Goal: Task Accomplishment & Management: Use online tool/utility

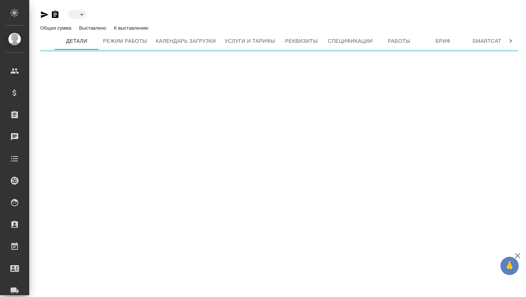
type input "active"
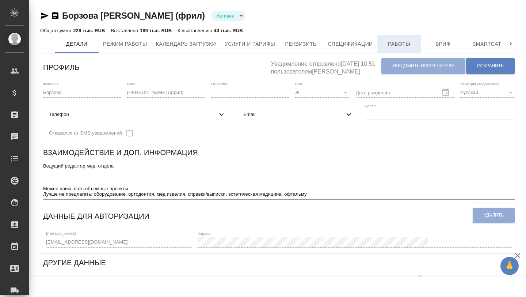
click at [391, 45] on span "Работы" at bounding box center [399, 43] width 35 height 9
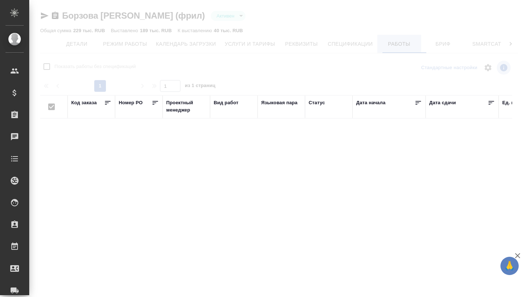
checkbox input "false"
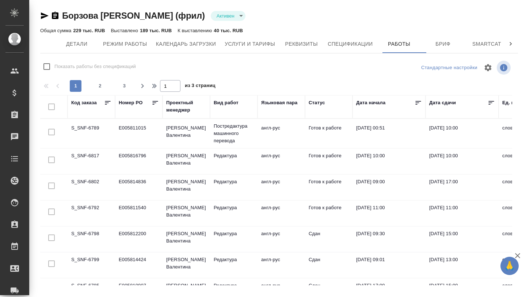
click at [87, 128] on td "S_SNF-6789" at bounding box center [92, 134] width 48 height 26
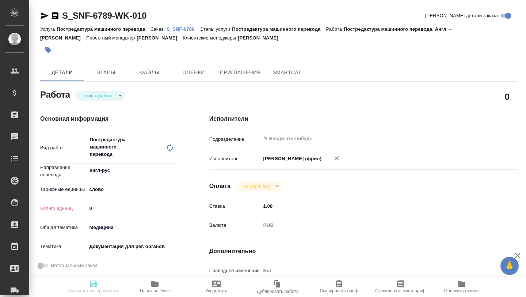
type textarea "x"
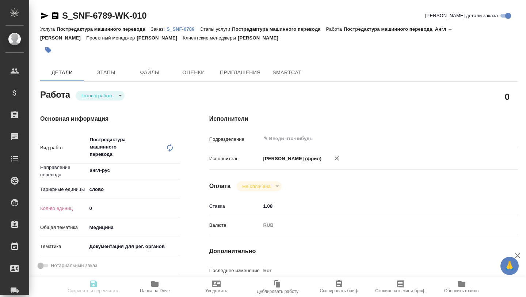
type textarea "x"
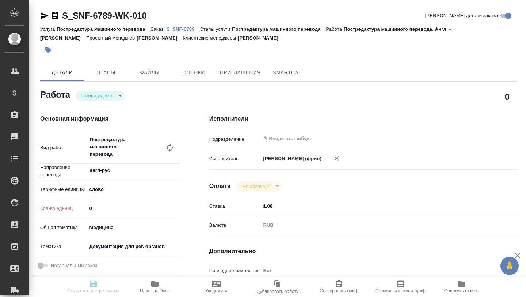
type textarea "x"
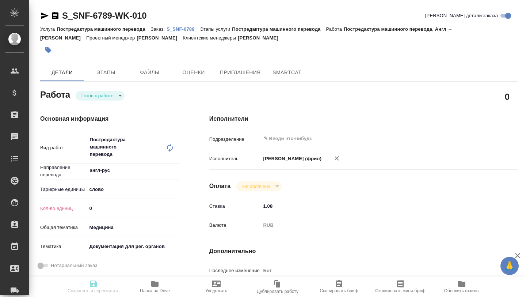
type textarea "x"
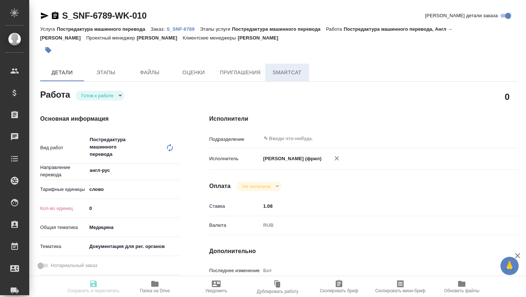
type textarea "x"
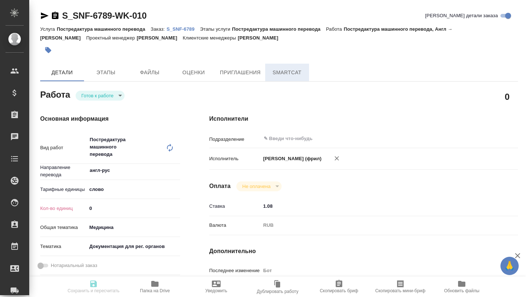
type textarea "x"
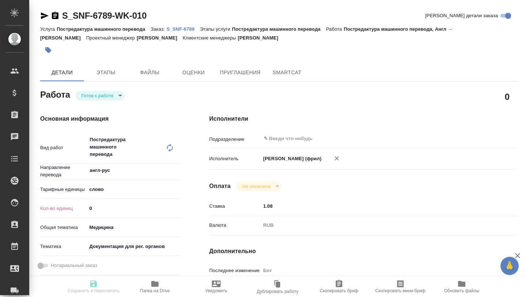
type textarea "x"
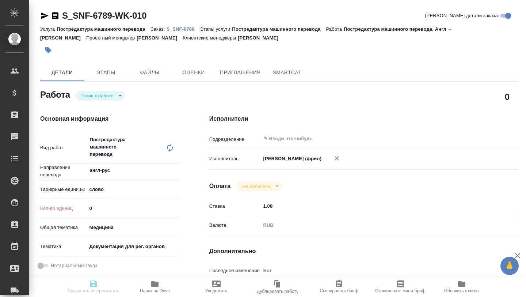
click at [156, 285] on icon "button" at bounding box center [154, 284] width 7 height 6
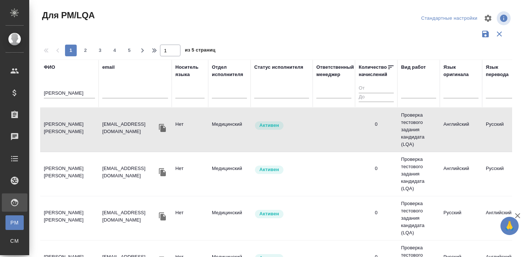
click at [66, 92] on input "[PERSON_NAME]" at bounding box center [69, 93] width 51 height 9
click at [66, 92] on input "матвеева" at bounding box center [69, 93] width 51 height 9
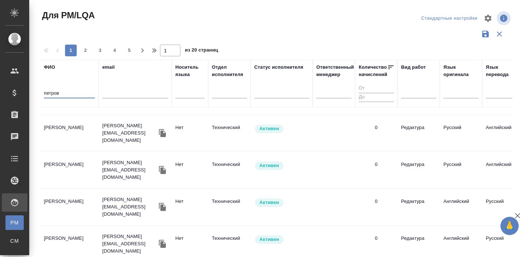
scroll to position [349, 0]
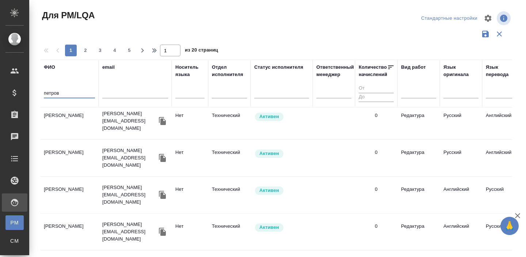
click at [62, 164] on td "[PERSON_NAME]" at bounding box center [69, 158] width 58 height 26
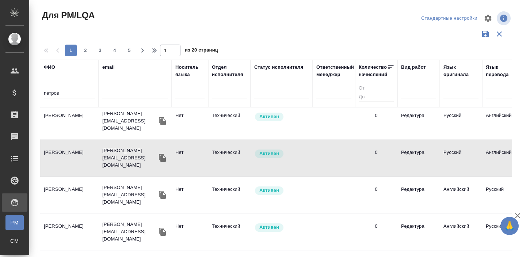
click at [62, 164] on td "[PERSON_NAME]" at bounding box center [69, 158] width 58 height 26
click at [55, 93] on input "петров" at bounding box center [69, 93] width 51 height 9
type input "черняева"
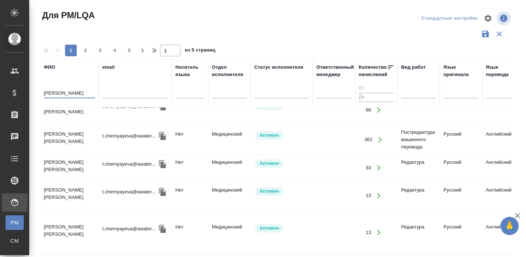
scroll to position [0, 0]
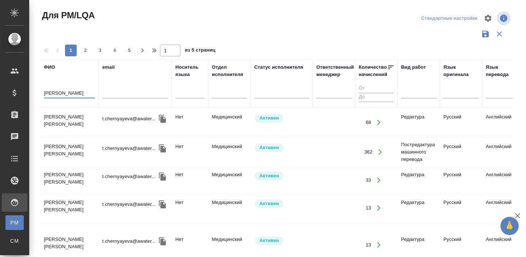
click at [64, 115] on td "Черняева Татьяна Игоревна" at bounding box center [69, 123] width 58 height 26
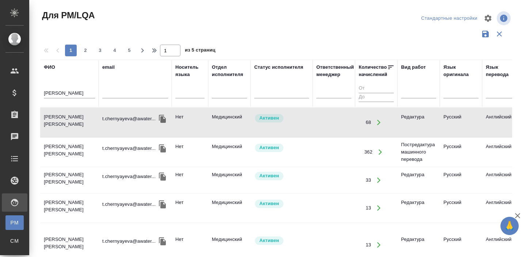
click at [64, 115] on td "Черняева Татьяна Игоревна" at bounding box center [69, 123] width 58 height 26
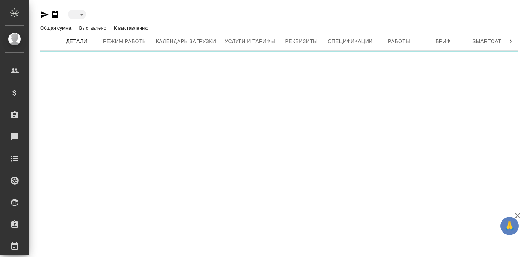
type input "active"
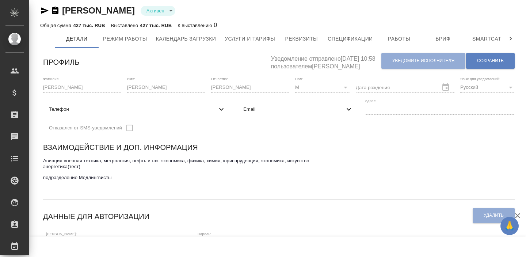
scroll to position [6, 0]
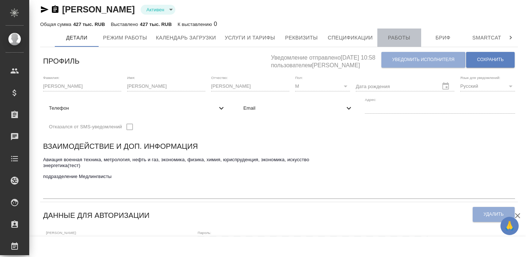
click at [402, 42] on button "Работы" at bounding box center [399, 38] width 44 height 18
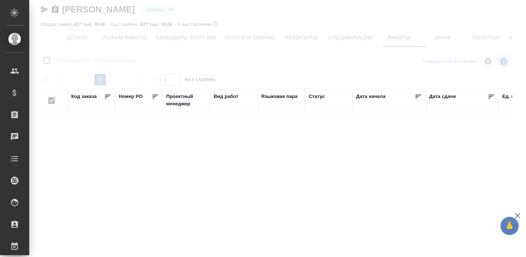
checkbox input "false"
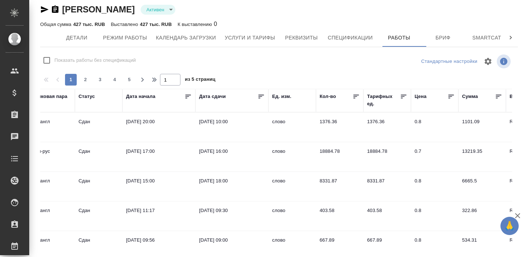
scroll to position [0, 233]
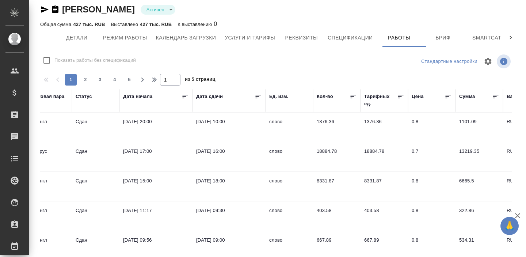
click at [148, 152] on td "31.07.2025, 17:00" at bounding box center [155, 157] width 73 height 26
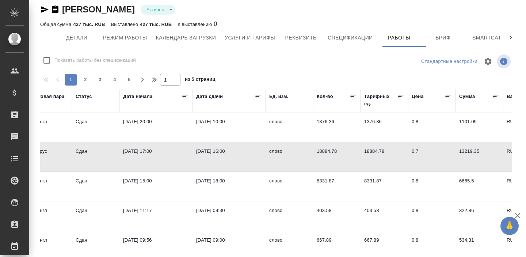
click at [147, 184] on td "16.07.2025, 15:00" at bounding box center [155, 187] width 73 height 26
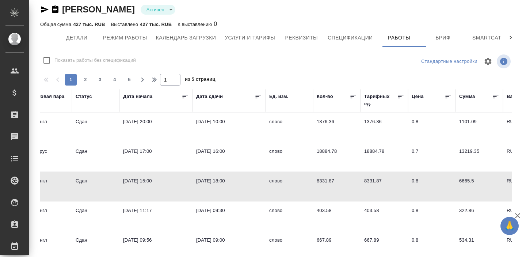
click at [147, 184] on td "16.07.2025, 15:00" at bounding box center [155, 187] width 73 height 26
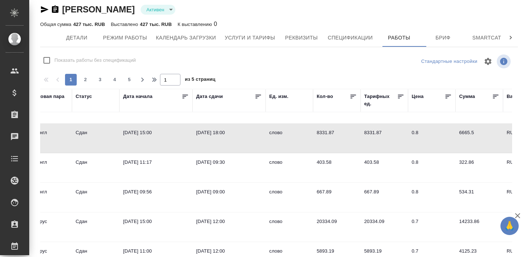
scroll to position [57, 233]
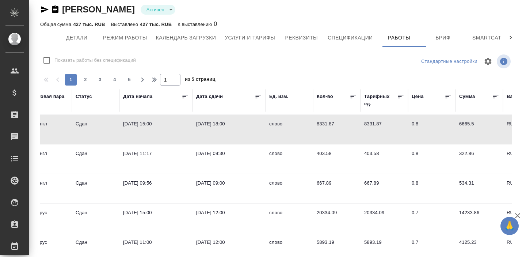
click at [132, 208] on td "21.06.2025, 15:00" at bounding box center [155, 218] width 73 height 26
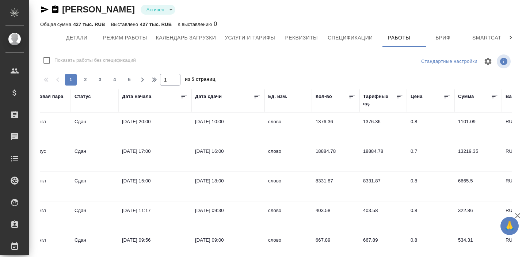
scroll to position [0, 234]
click at [145, 121] on td "06.08.2025, 20:00" at bounding box center [154, 127] width 73 height 26
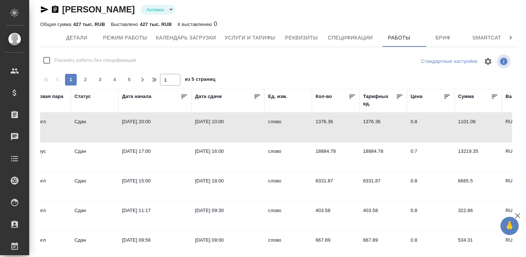
click at [145, 121] on td "06.08.2025, 20:00" at bounding box center [154, 127] width 73 height 26
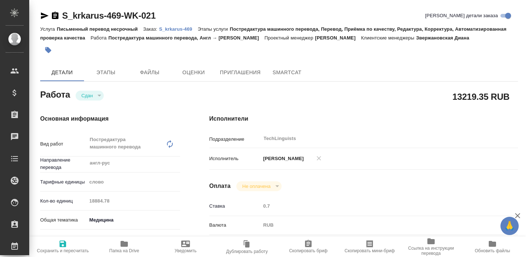
type textarea "x"
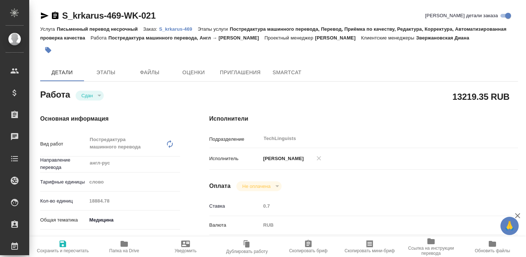
type textarea "x"
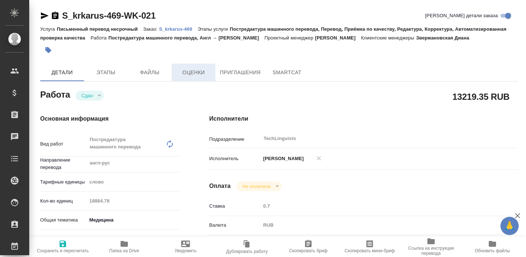
type textarea "x"
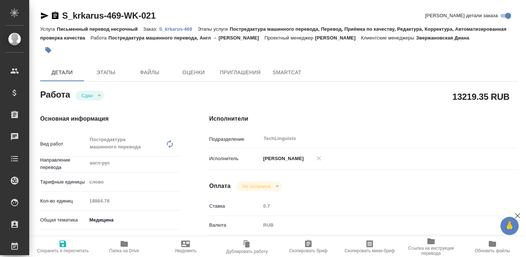
click at [172, 32] on div "Услуга Письменный перевод несрочный Заказ: S_krkarus-469 Этапы услуги Постредак…" at bounding box center [279, 33] width 478 height 18
type textarea "x"
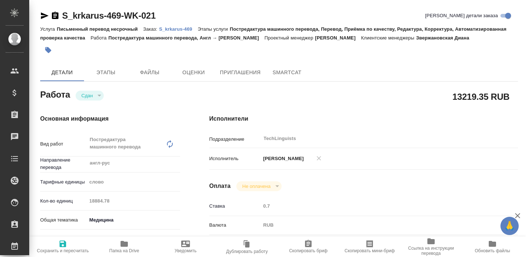
type textarea "x"
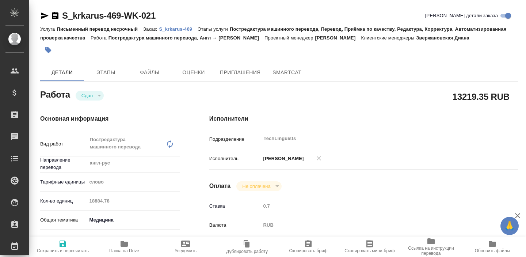
type textarea "x"
click at [170, 29] on p "S_krkarus-469" at bounding box center [178, 28] width 39 height 5
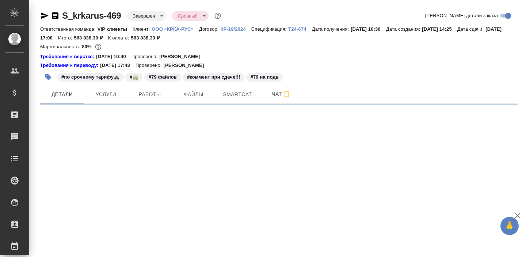
select select "RU"
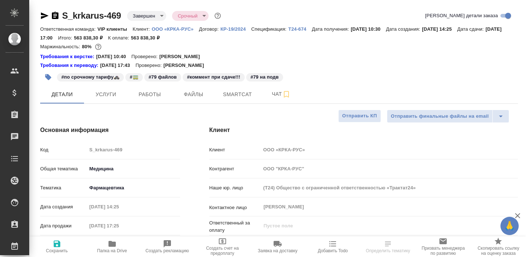
type textarea "x"
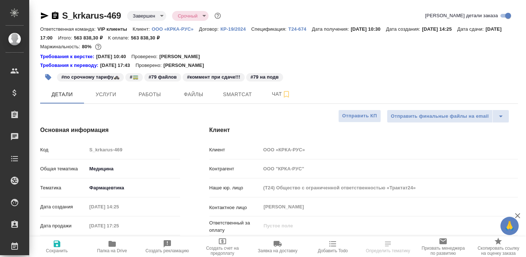
type textarea "x"
type input "Грабко Мария"
type input "[PERSON_NAME]"
click at [148, 95] on span "Работы" at bounding box center [149, 94] width 35 height 9
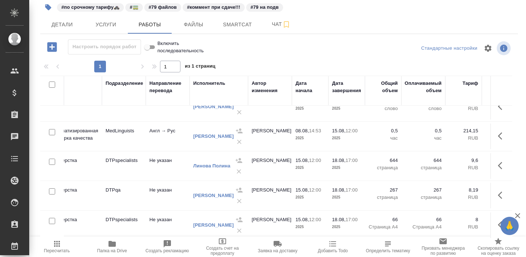
scroll to position [72, 0]
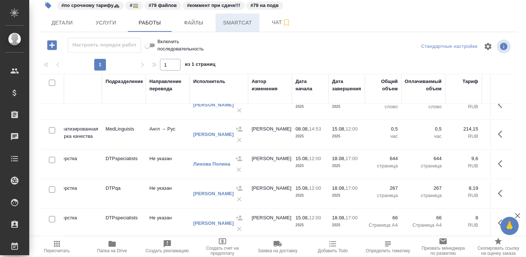
click at [229, 24] on span "Smartcat" at bounding box center [237, 22] width 35 height 9
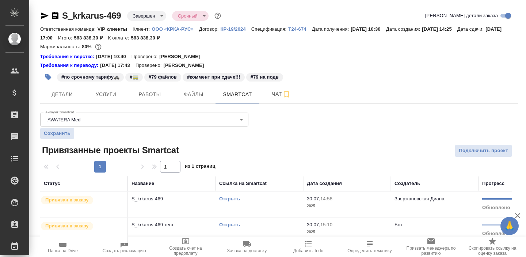
scroll to position [5, 0]
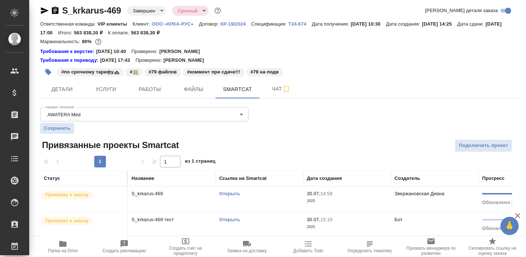
click at [230, 197] on div "Открыть" at bounding box center [259, 193] width 80 height 7
click at [230, 194] on link "Открыть" at bounding box center [229, 193] width 21 height 5
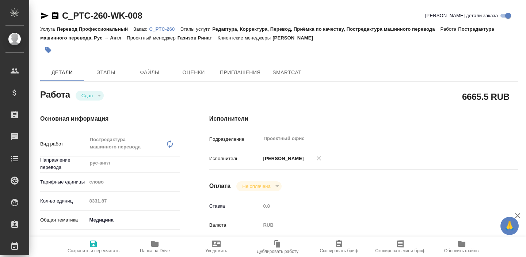
type textarea "x"
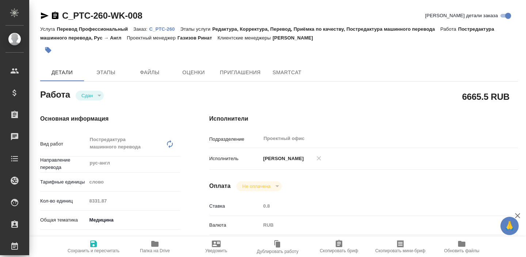
type textarea "x"
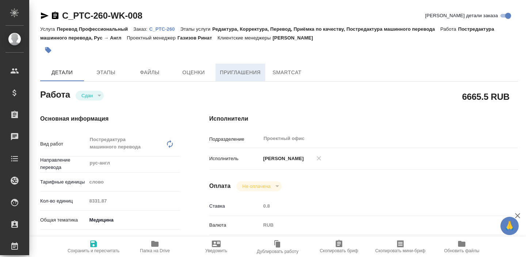
type textarea "x"
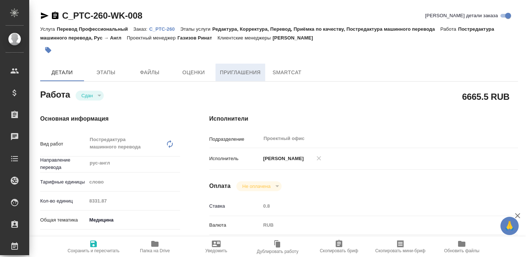
type textarea "x"
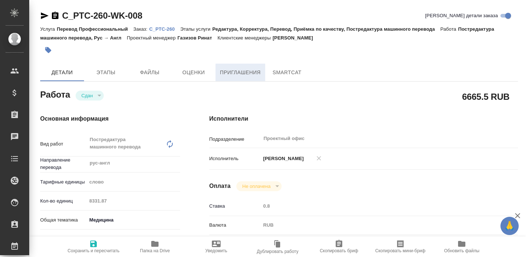
type textarea "x"
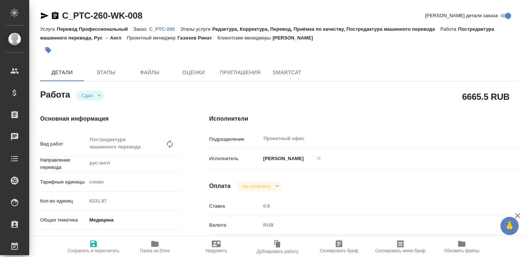
type textarea "x"
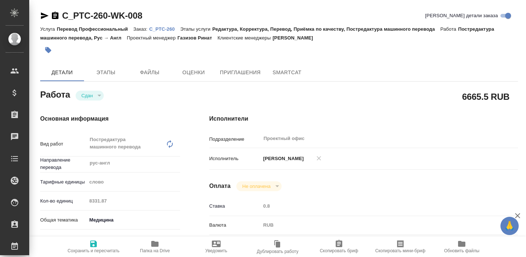
click at [164, 27] on p "C_PTC-260" at bounding box center [164, 28] width 31 height 5
type textarea "x"
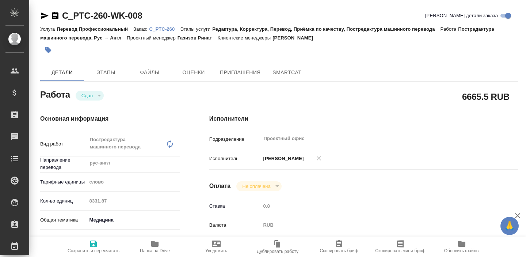
type textarea "x"
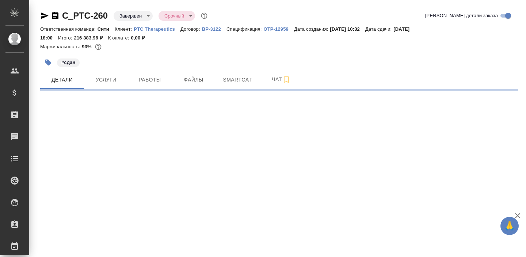
select select "RU"
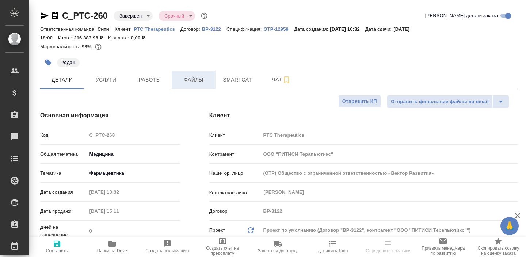
type textarea "x"
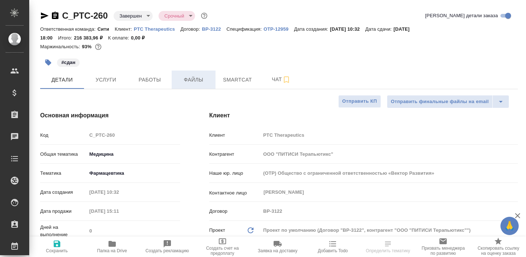
type textarea "x"
click at [236, 78] on span "Smartcat" at bounding box center [237, 79] width 35 height 9
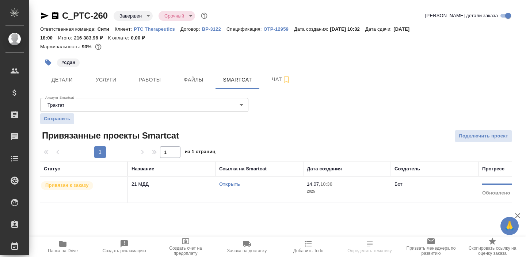
click at [228, 184] on link "Открыть" at bounding box center [229, 183] width 21 height 5
click at [66, 82] on span "Детали" at bounding box center [62, 79] width 35 height 9
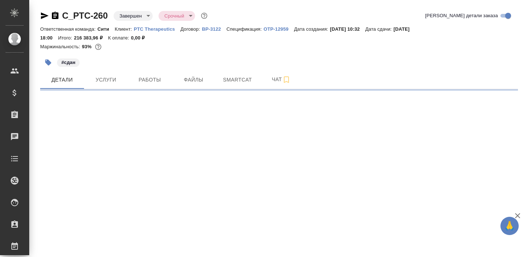
select select "RU"
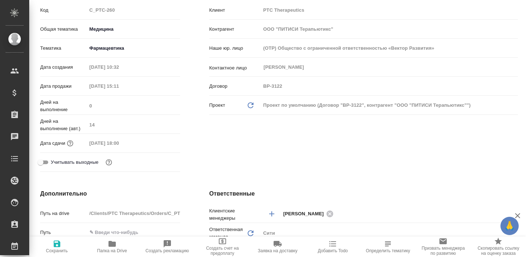
scroll to position [50, 0]
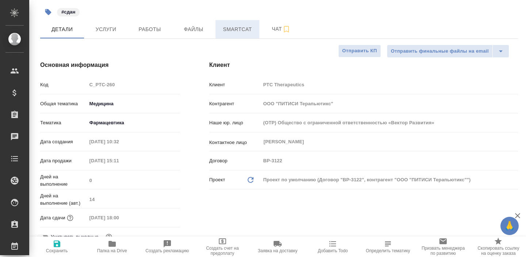
click at [237, 33] on span "Smartcat" at bounding box center [237, 29] width 35 height 9
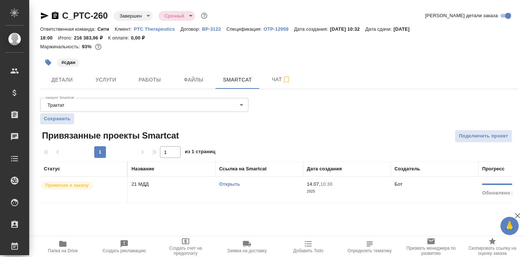
click at [103, 186] on div "Привязан к заказу" at bounding box center [81, 186] width 83 height 10
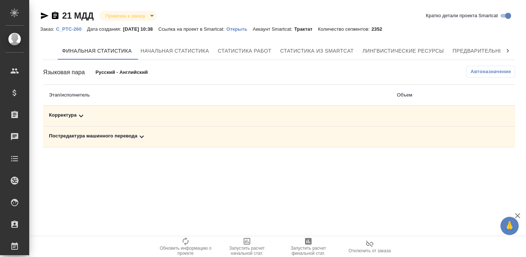
click at [188, 111] on div "Корректура" at bounding box center [217, 115] width 337 height 9
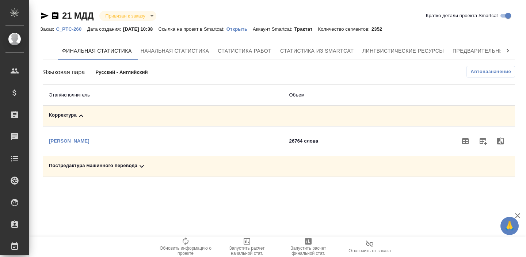
click at [162, 163] on div "Постредактура машинного перевода" at bounding box center [163, 166] width 229 height 9
click at [144, 113] on div "Корректура" at bounding box center [163, 115] width 229 height 9
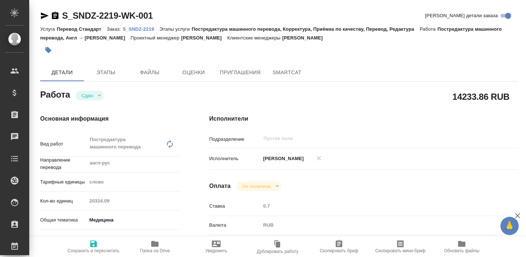
type textarea "x"
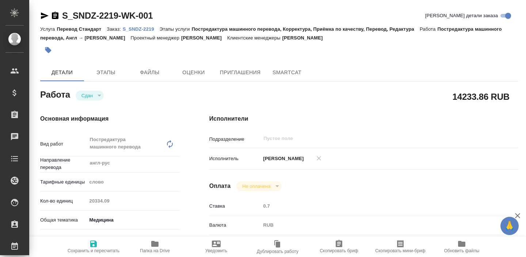
type textarea "x"
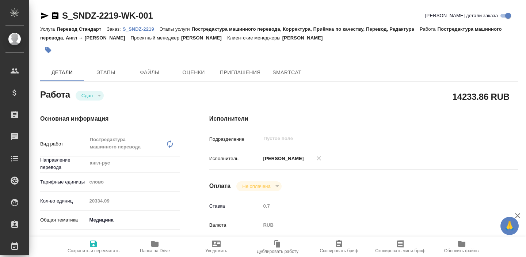
type textarea "x"
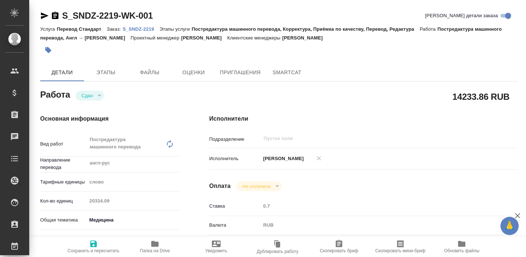
type textarea "x"
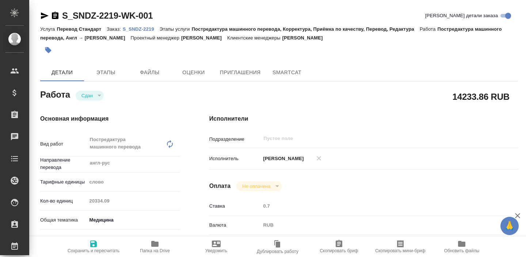
type textarea "x"
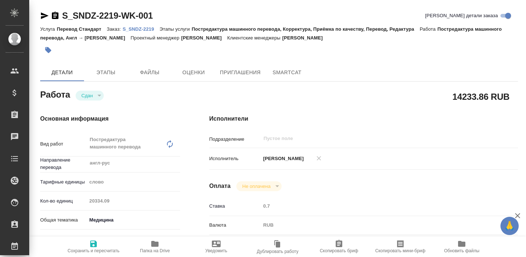
type textarea "x"
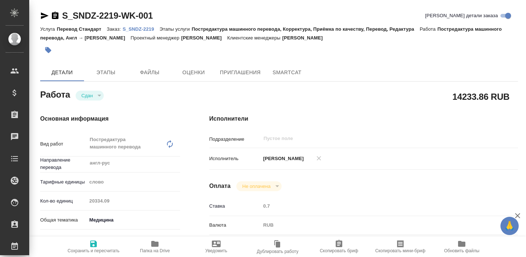
type textarea "x"
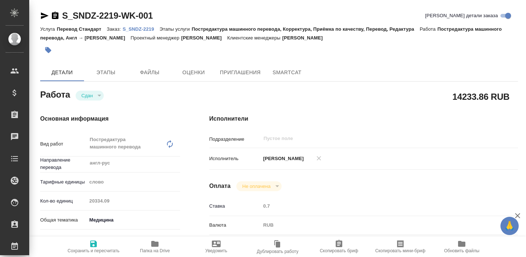
click at [149, 30] on p "S_SNDZ-2219" at bounding box center [141, 28] width 37 height 5
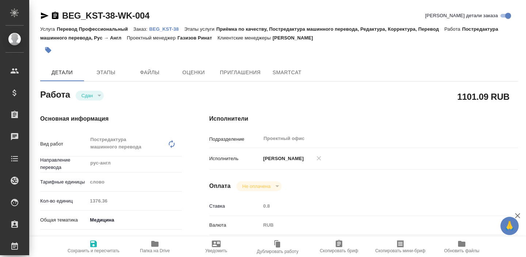
type textarea "x"
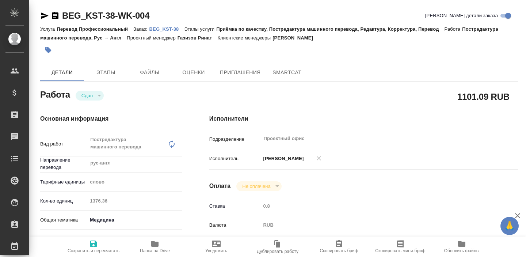
type textarea "x"
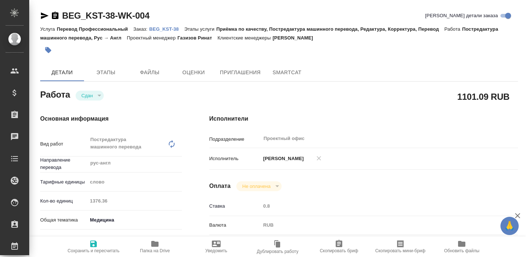
type textarea "x"
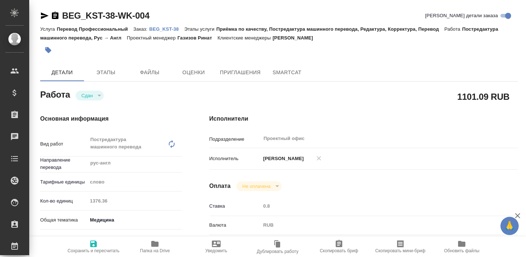
type textarea "x"
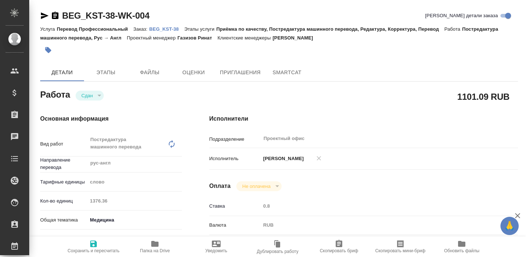
type textarea "x"
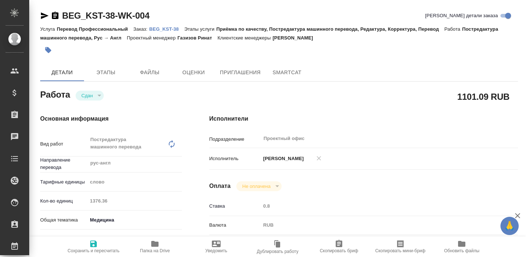
type textarea "x"
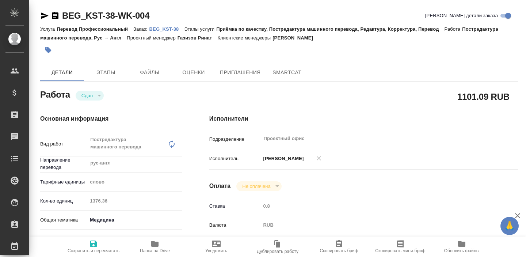
type textarea "x"
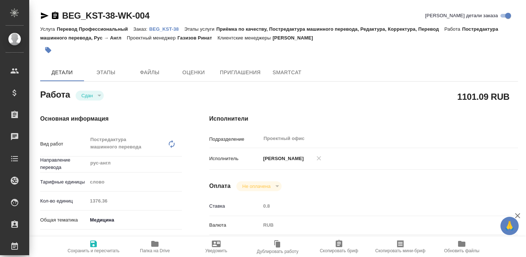
click at [166, 31] on p "BEG_KST-38" at bounding box center [166, 28] width 35 height 5
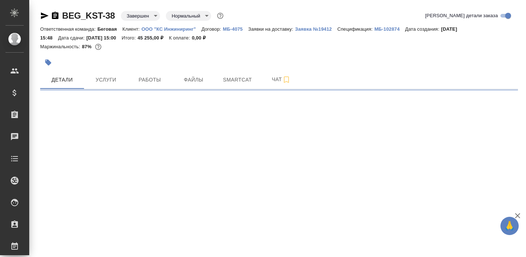
select select "RU"
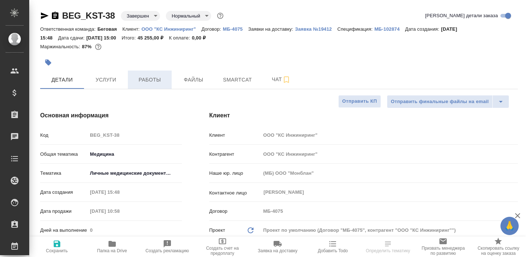
type textarea "x"
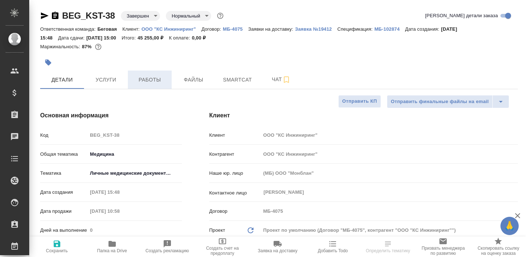
type textarea "x"
click at [157, 86] on button "Работы" at bounding box center [150, 80] width 44 height 18
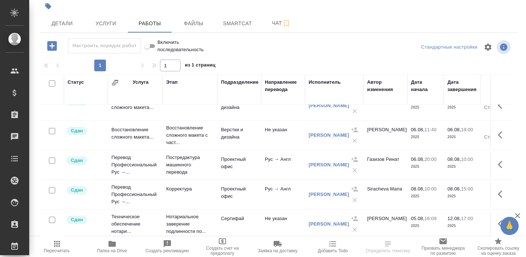
scroll to position [57, 0]
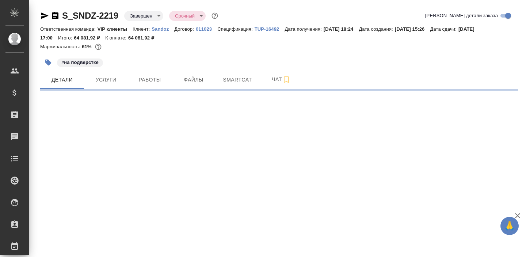
select select "RU"
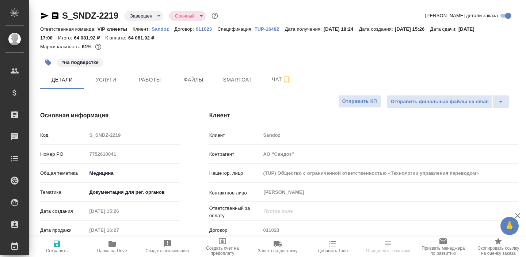
type textarea "x"
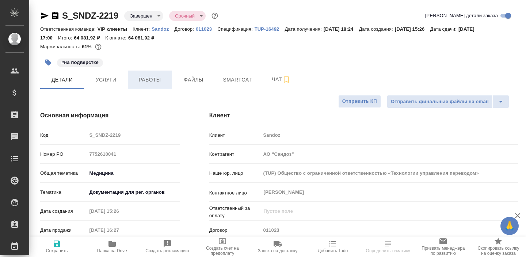
type textarea "x"
click at [151, 81] on span "Работы" at bounding box center [149, 79] width 35 height 9
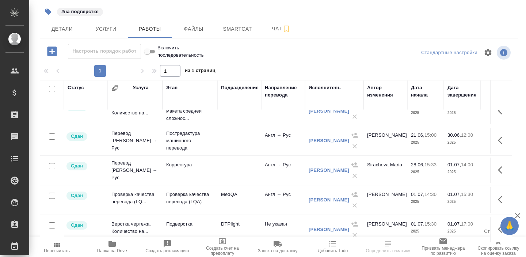
scroll to position [57, 0]
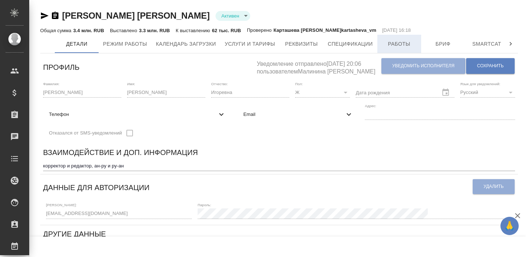
click at [404, 45] on span "Работы" at bounding box center [399, 43] width 35 height 9
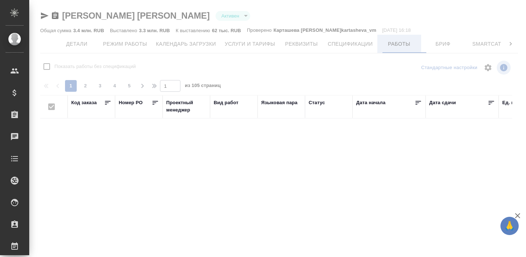
checkbox input "false"
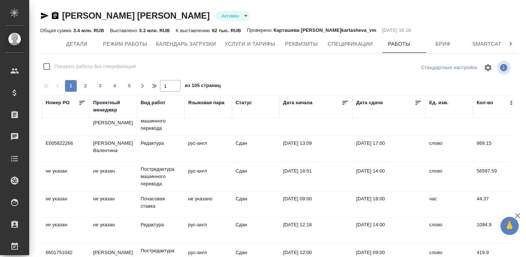
scroll to position [354, 73]
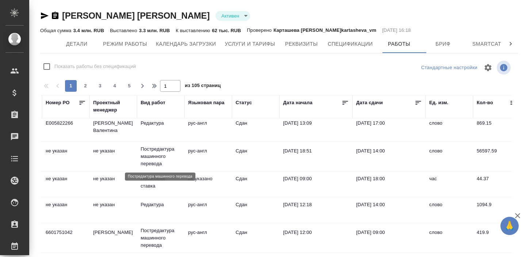
click at [156, 157] on p "Постредактура машинного перевода" at bounding box center [161, 156] width 40 height 22
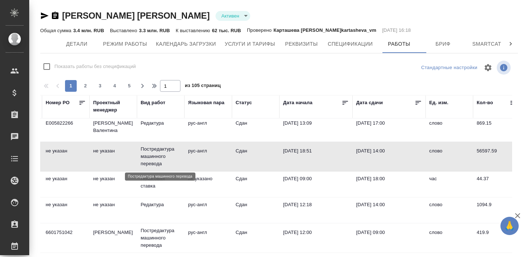
click at [156, 157] on p "Постредактура машинного перевода" at bounding box center [161, 156] width 40 height 22
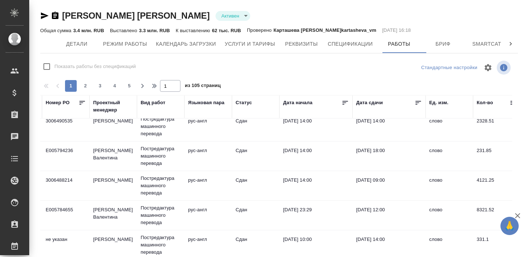
scroll to position [559, 73]
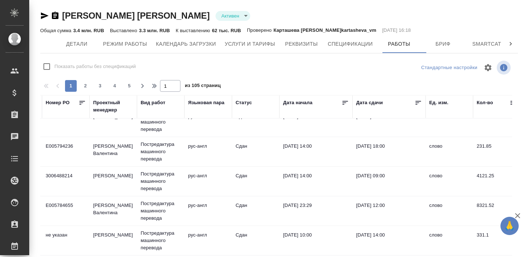
click at [131, 207] on td "Горшкова Валентина" at bounding box center [114, 211] width 48 height 26
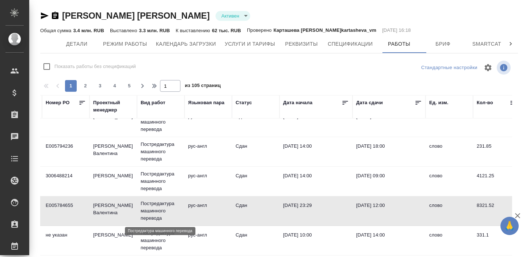
click at [153, 205] on p "Постредактура машинного перевода" at bounding box center [161, 211] width 40 height 22
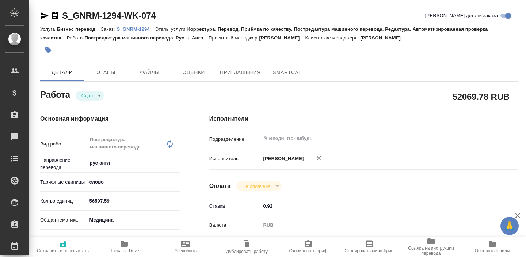
type textarea "x"
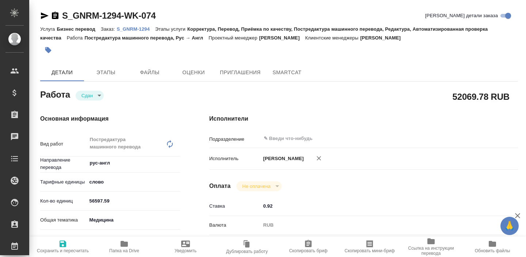
type textarea "x"
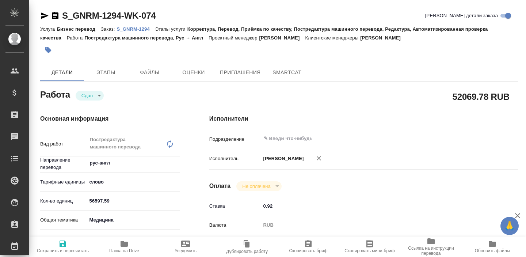
type textarea "x"
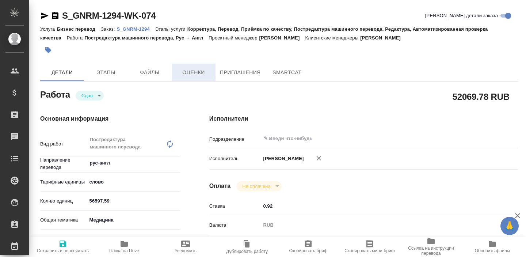
type textarea "x"
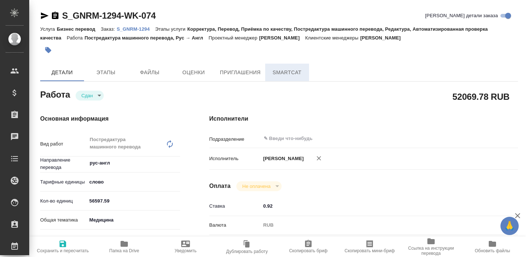
click at [277, 81] on button "SmartCat" at bounding box center [287, 73] width 44 height 18
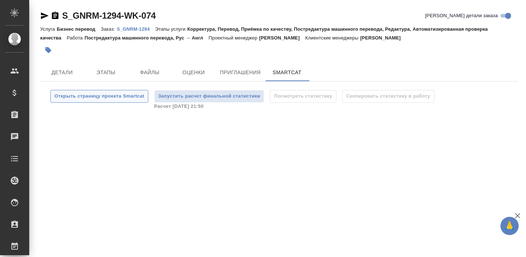
click at [87, 99] on span "Открыть страницу проекта Smartcat" at bounding box center [99, 96] width 90 height 8
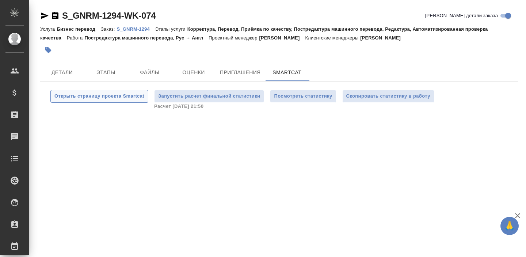
click at [98, 95] on span "Открыть страницу проекта Smartcat" at bounding box center [99, 96] width 90 height 8
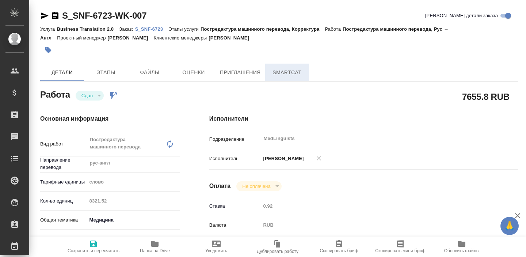
click at [278, 75] on span "SmartCat" at bounding box center [287, 72] width 35 height 9
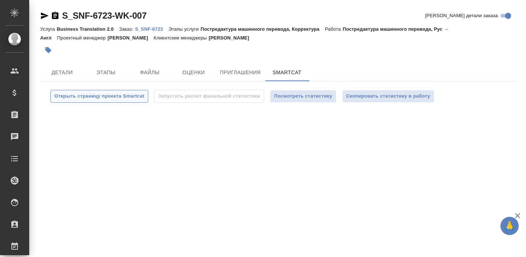
click at [101, 98] on span "Открыть страницу проекта Smartcat" at bounding box center [99, 96] width 90 height 8
